Goal: Task Accomplishment & Management: Use online tool/utility

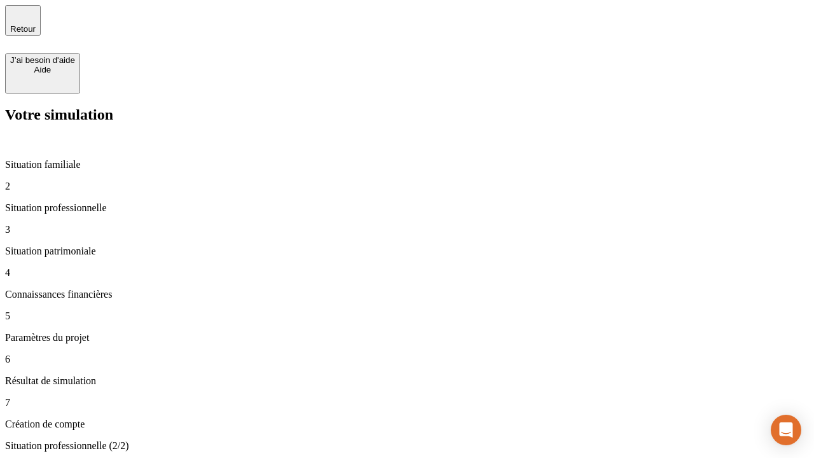
type input "70 000"
type input "1 000"
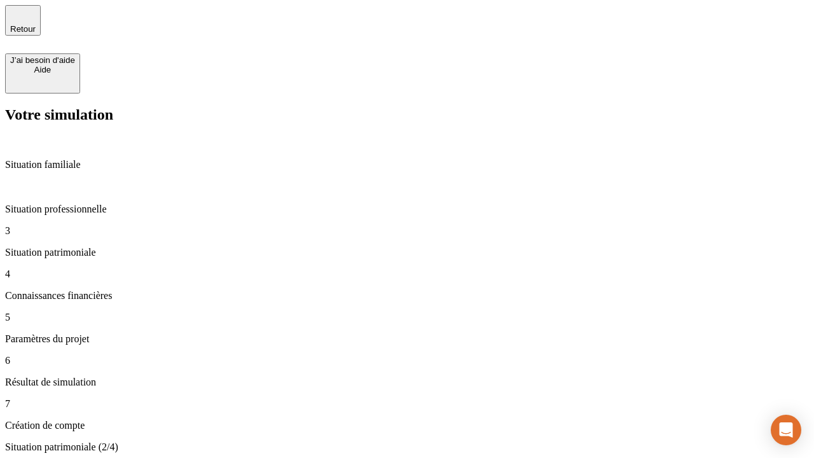
type input "800"
type input "6"
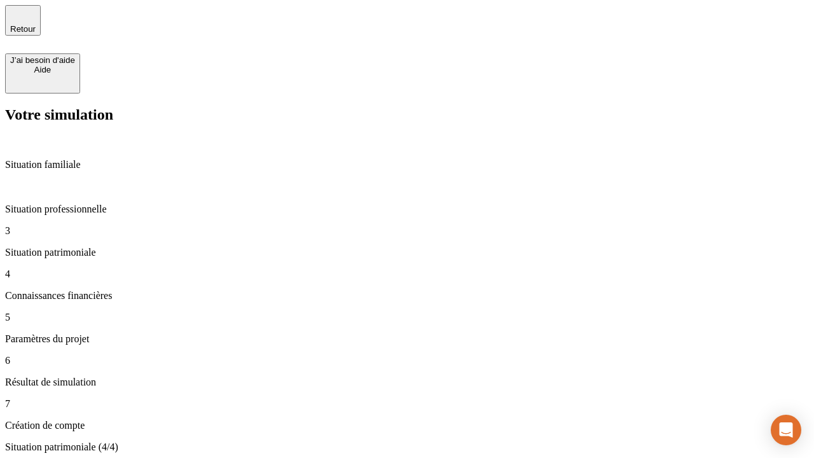
type input "400"
type input "3"
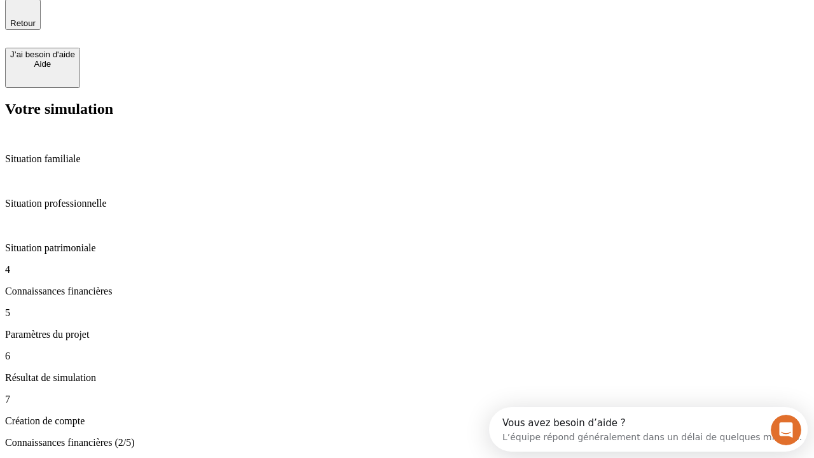
scroll to position [0, 0]
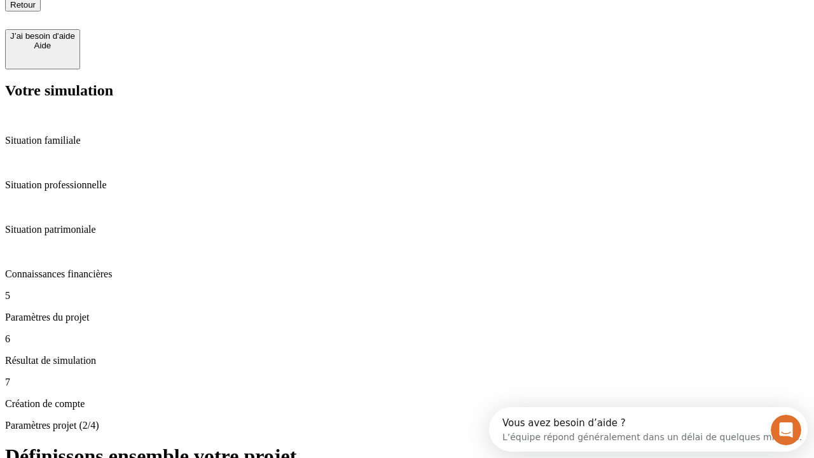
type input "35"
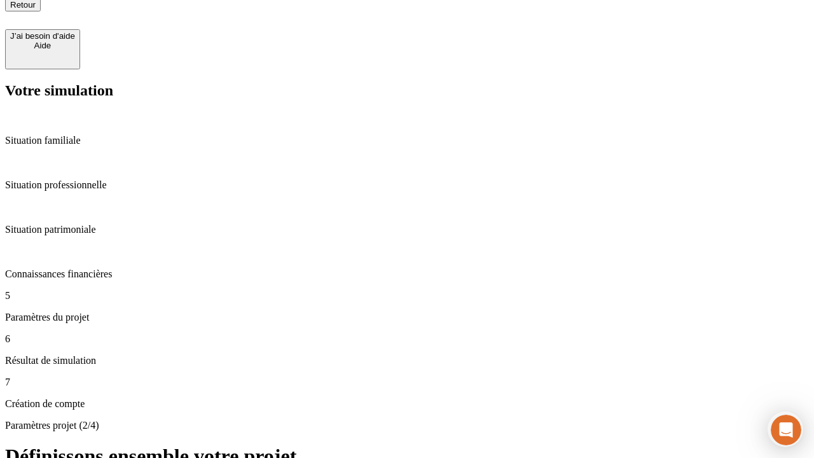
type input "500"
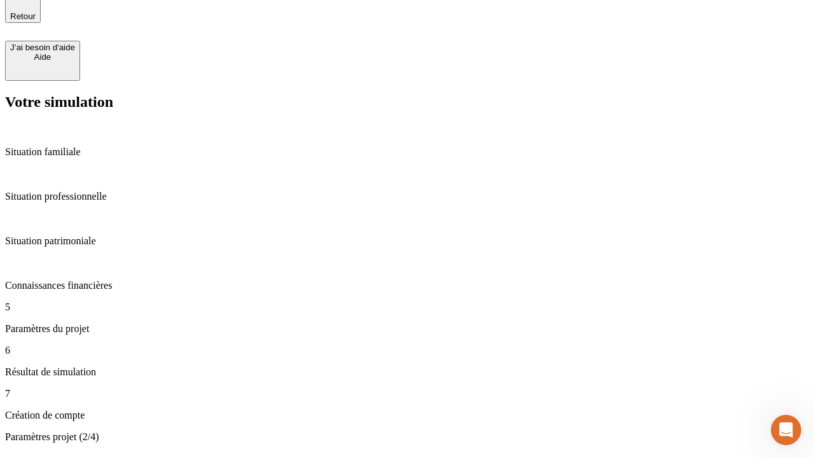
type input "640"
